Goal: Check status: Check status

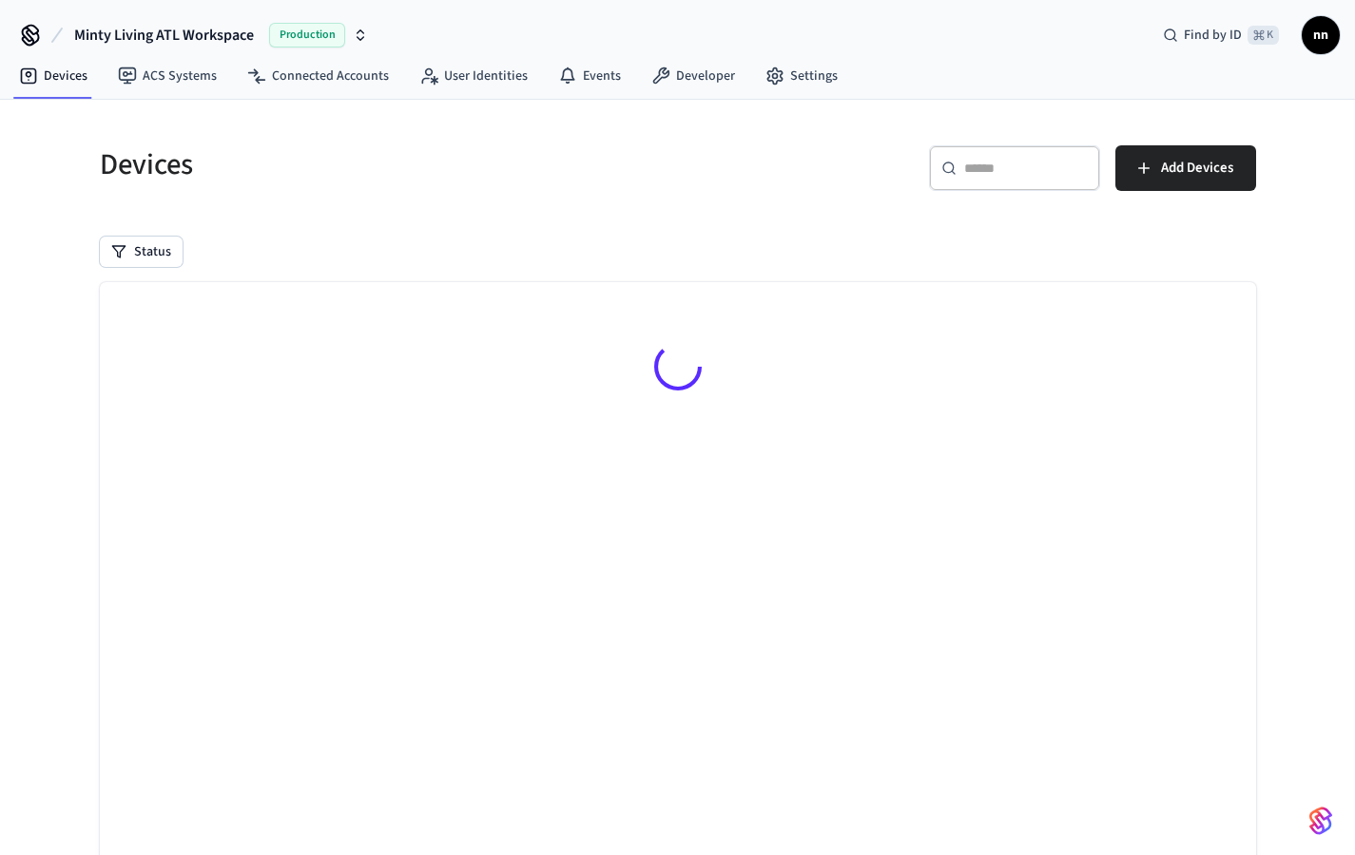
click at [965, 170] on input "text" at bounding box center [1026, 168] width 124 height 19
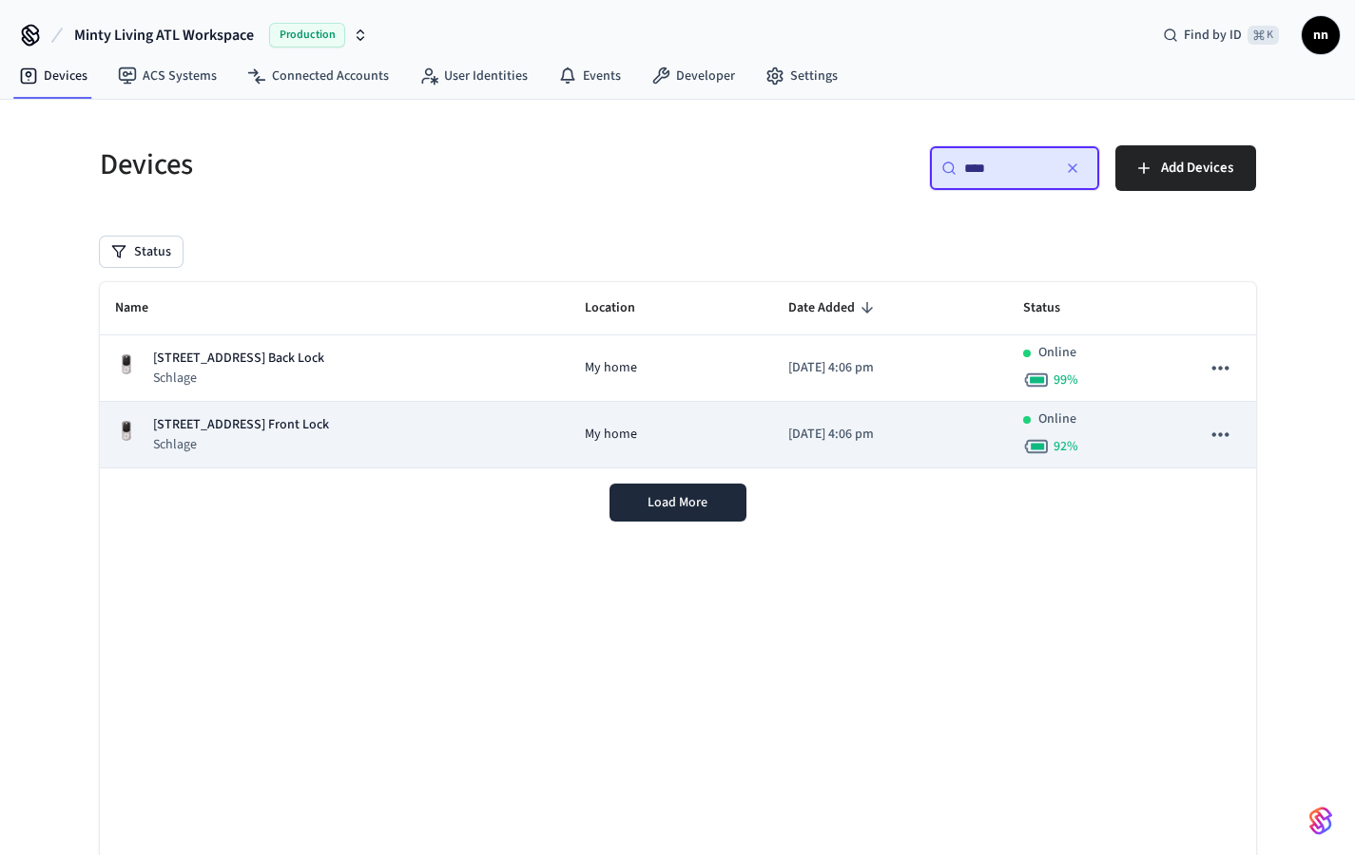
type input "****"
click at [329, 434] on p "[STREET_ADDRESS] Front Lock" at bounding box center [241, 425] width 176 height 20
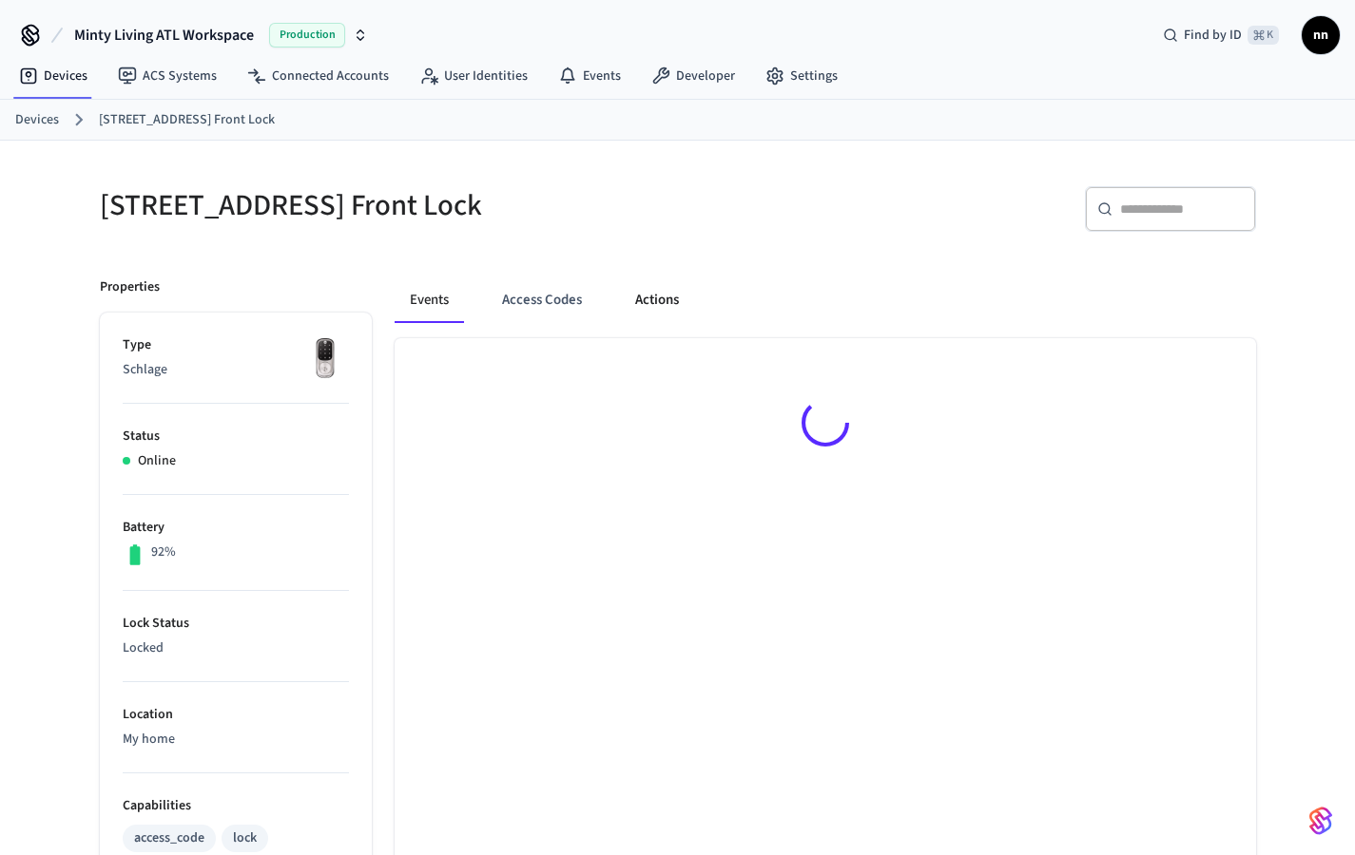
click at [659, 299] on button "Actions" at bounding box center [657, 301] width 74 height 46
click at [558, 307] on button "Access Codes" at bounding box center [543, 301] width 110 height 46
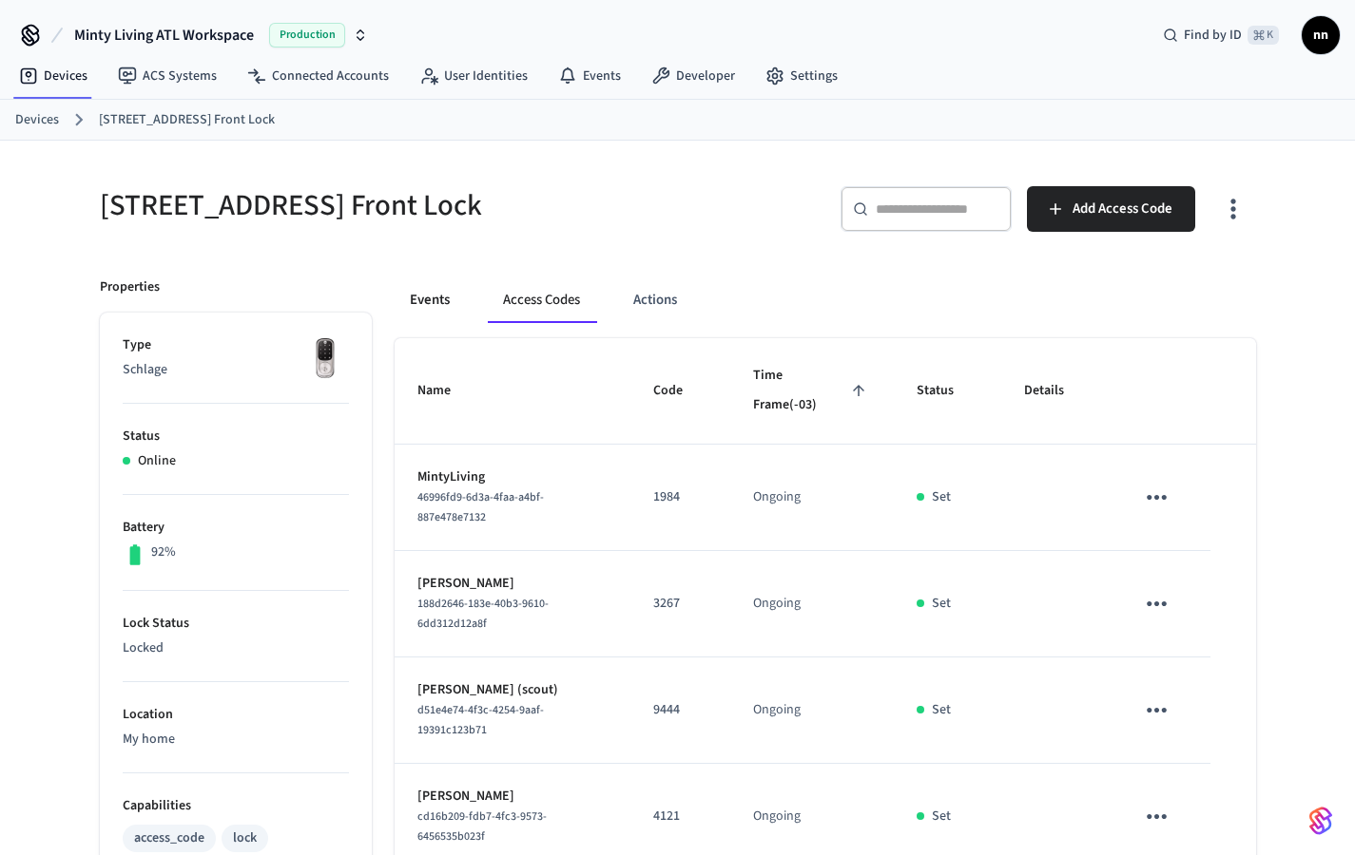
click at [451, 298] on button "Events" at bounding box center [429, 301] width 70 height 46
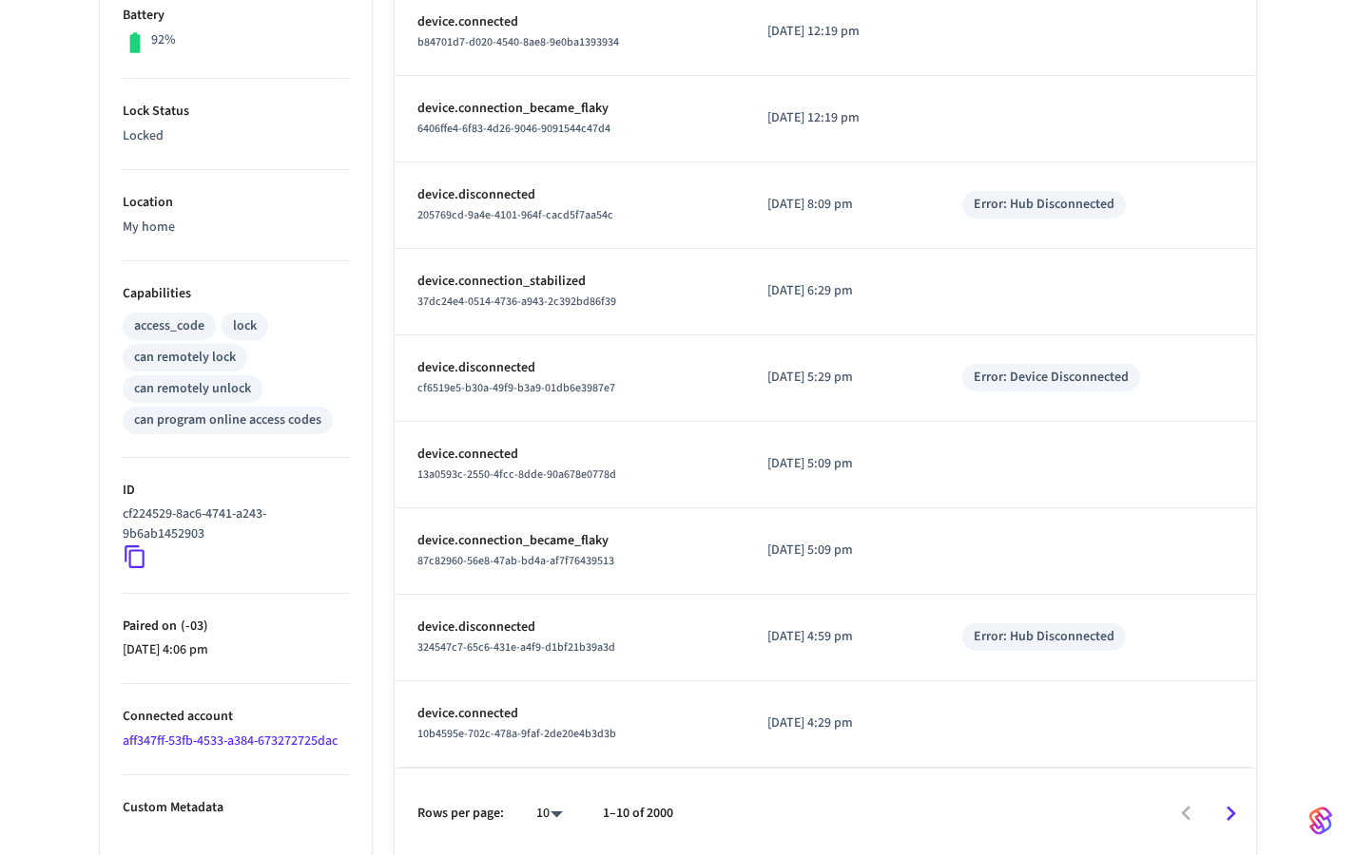
scroll to position [517, 0]
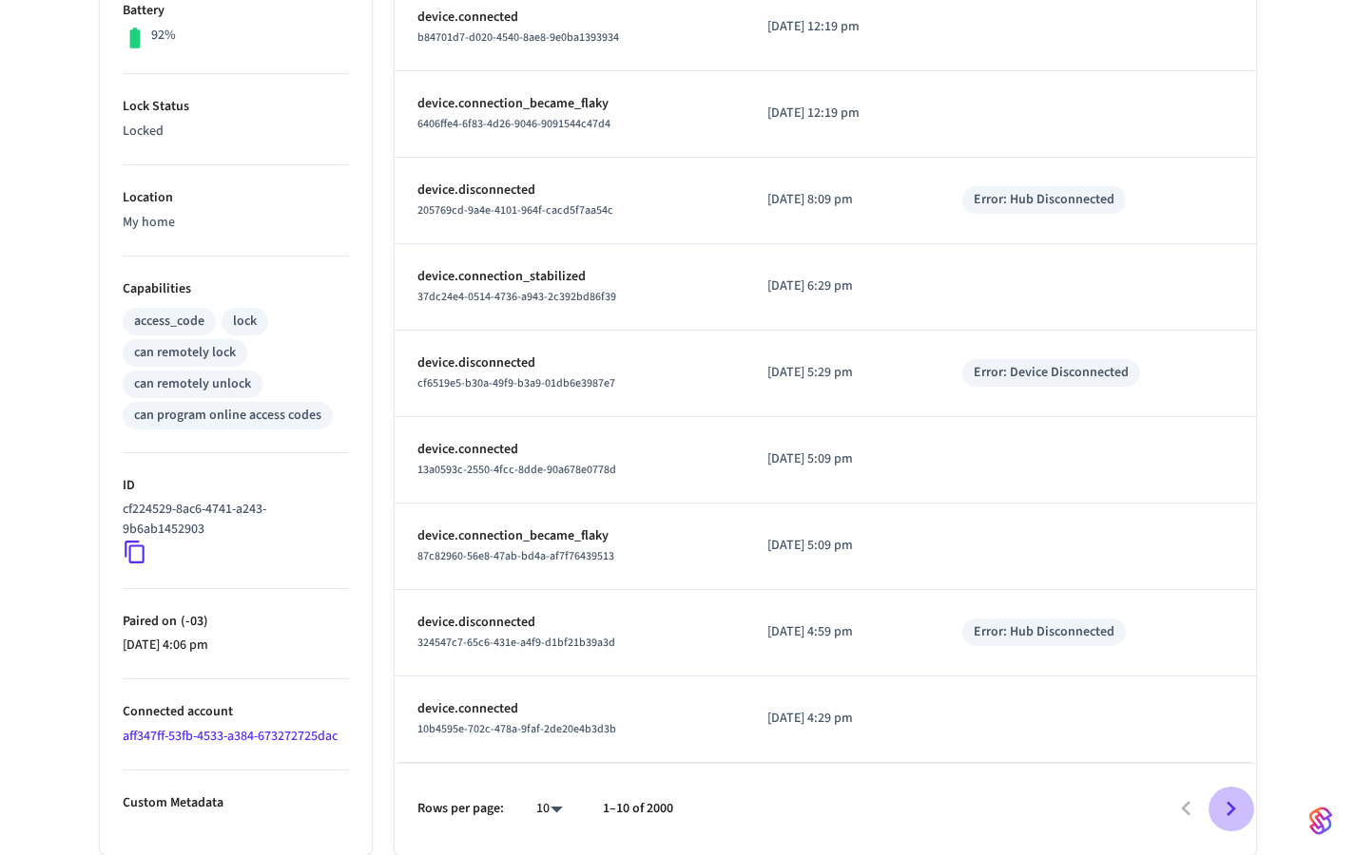
click at [1231, 811] on icon "Go to next page" at bounding box center [1231, 808] width 10 height 15
